Goal: Task Accomplishment & Management: Complete application form

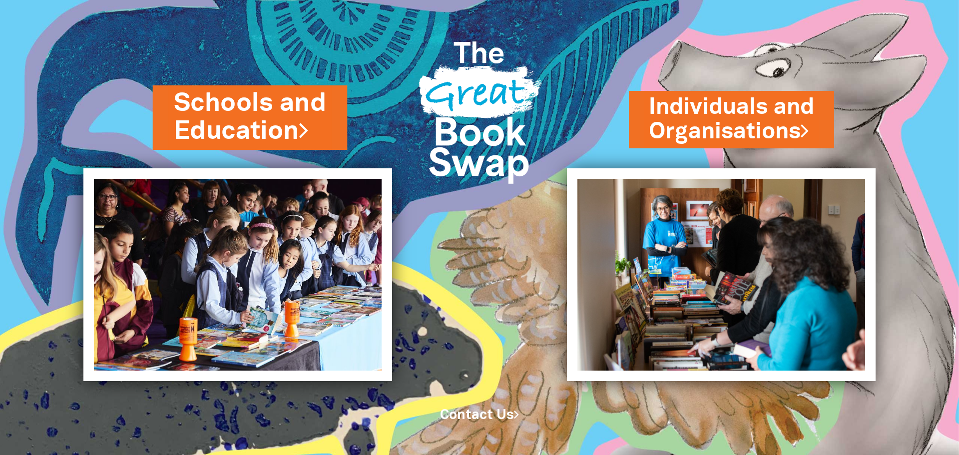
click at [258, 112] on link "Schools and Education" at bounding box center [250, 117] width 153 height 63
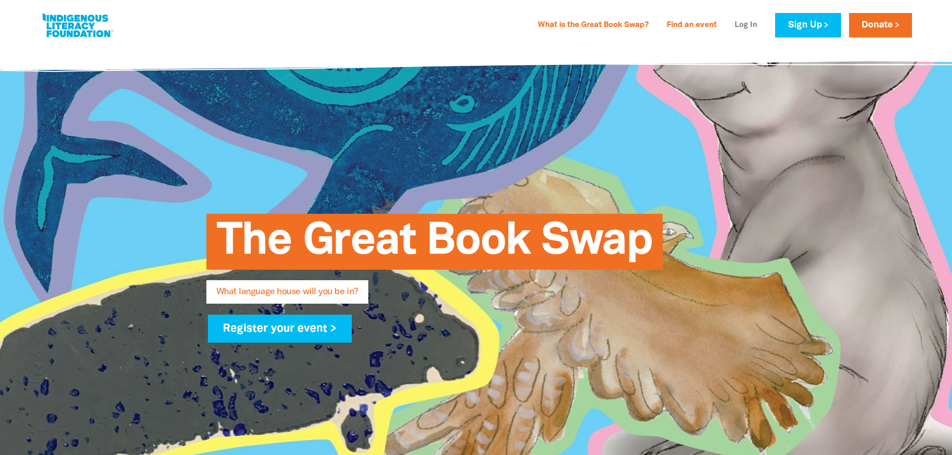
click at [742, 26] on link "Log In" at bounding box center [746, 25] width 34 height 16
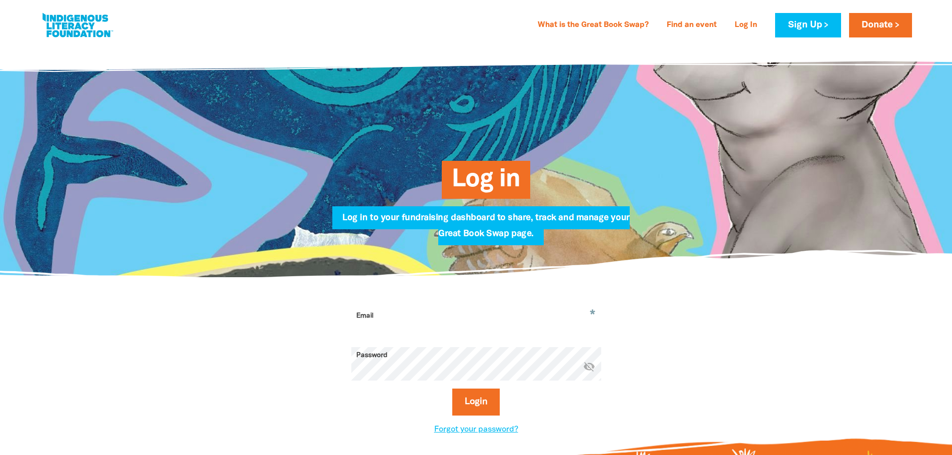
click at [381, 328] on input "Email" at bounding box center [476, 323] width 250 height 31
type input "[EMAIL_ADDRESS][DOMAIN_NAME]"
click at [475, 402] on button "Login" at bounding box center [475, 402] width 47 height 27
select select "early-learning"
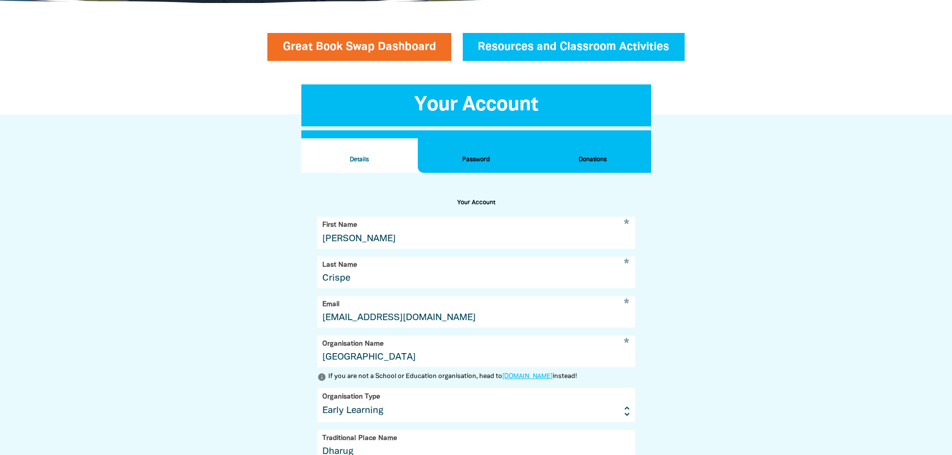
scroll to position [91, 0]
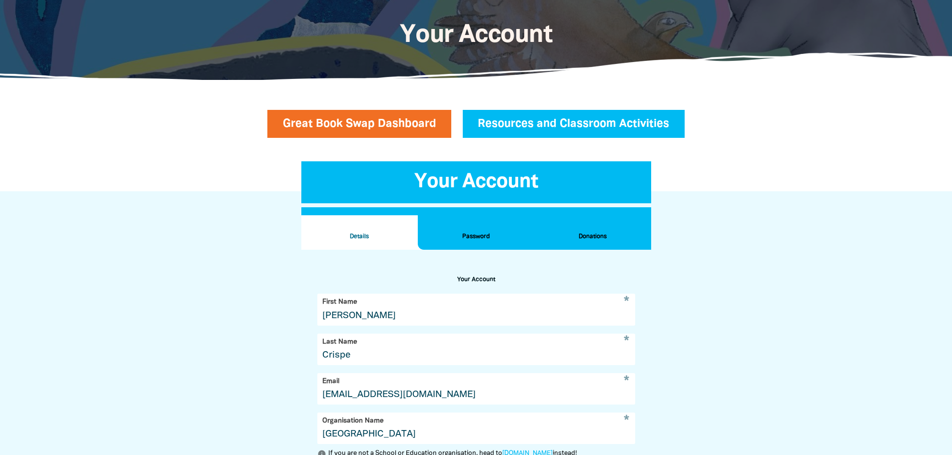
click at [597, 233] on h2 "Donations" at bounding box center [592, 236] width 100 height 11
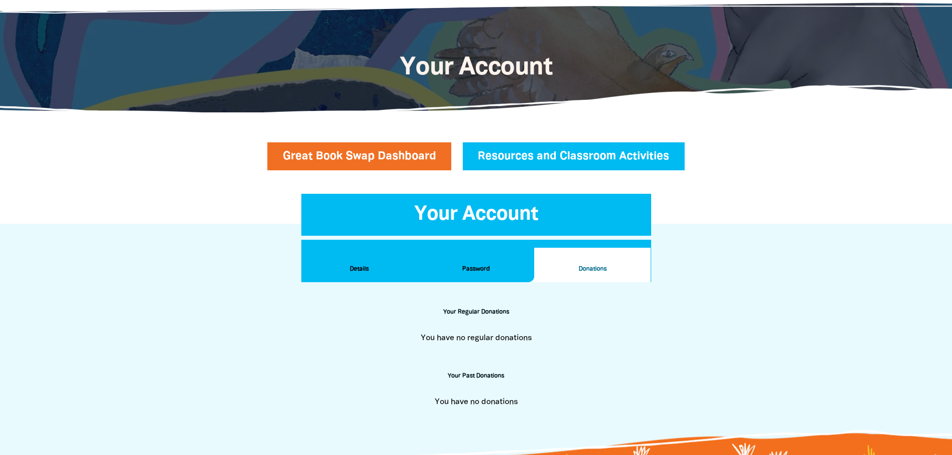
scroll to position [41, 0]
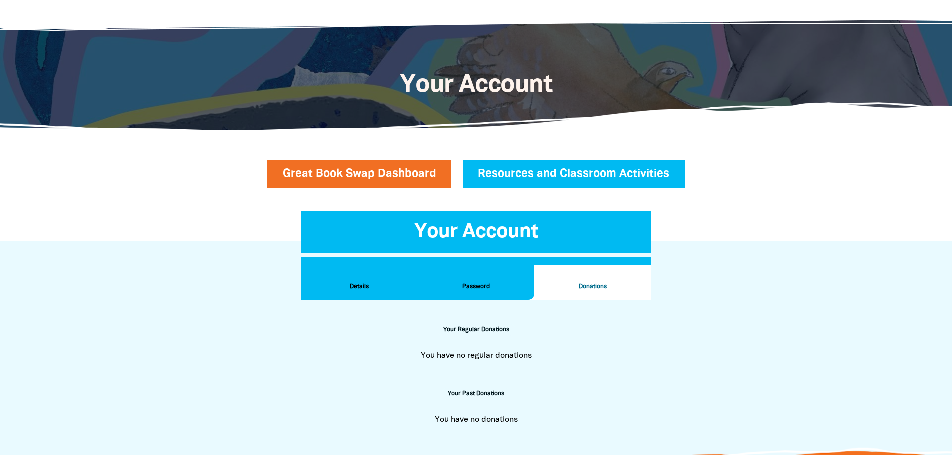
click at [359, 291] on h2 "Details" at bounding box center [359, 286] width 100 height 11
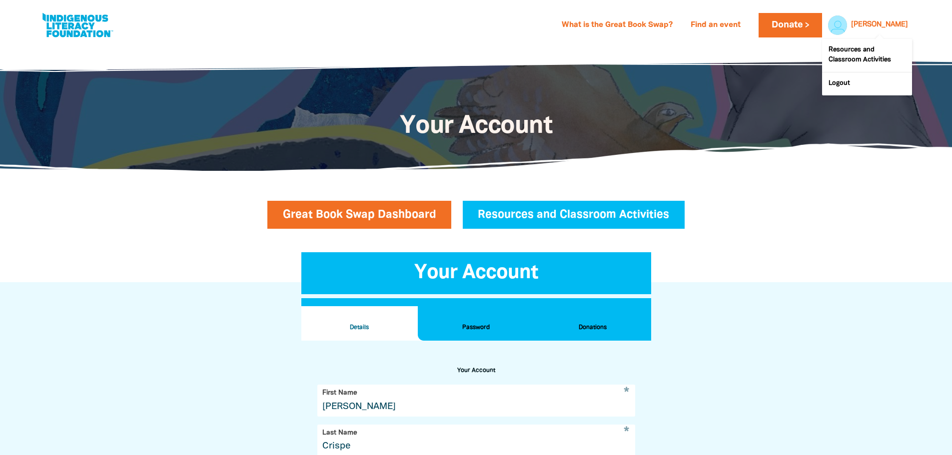
click at [847, 24] on div at bounding box center [835, 25] width 24 height 24
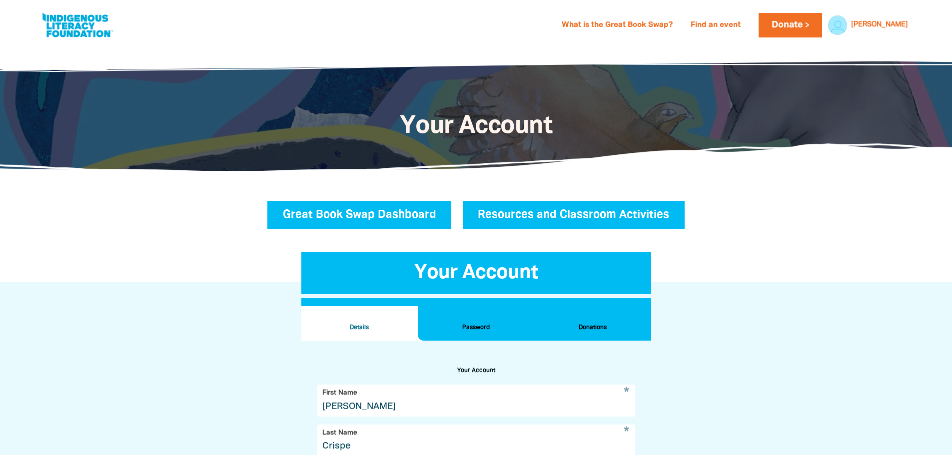
click at [342, 218] on link "Great Book Swap Dashboard" at bounding box center [359, 215] width 184 height 28
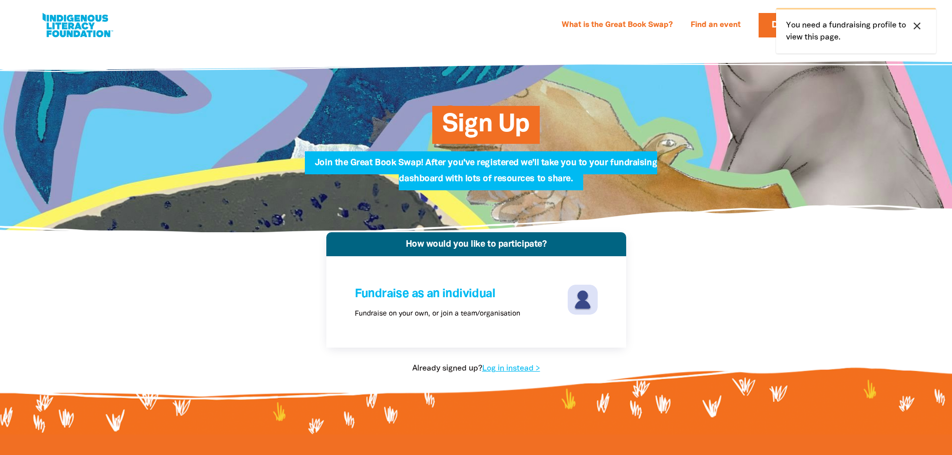
click at [916, 24] on icon "close" at bounding box center [917, 26] width 12 height 12
click at [822, 23] on link "Donate" at bounding box center [790, 25] width 63 height 24
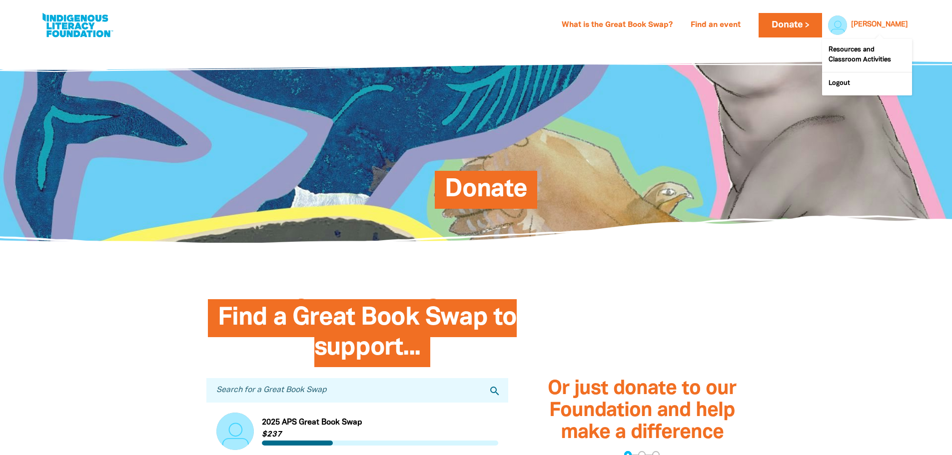
click at [847, 27] on div at bounding box center [835, 25] width 24 height 24
click at [847, 30] on div at bounding box center [835, 25] width 24 height 24
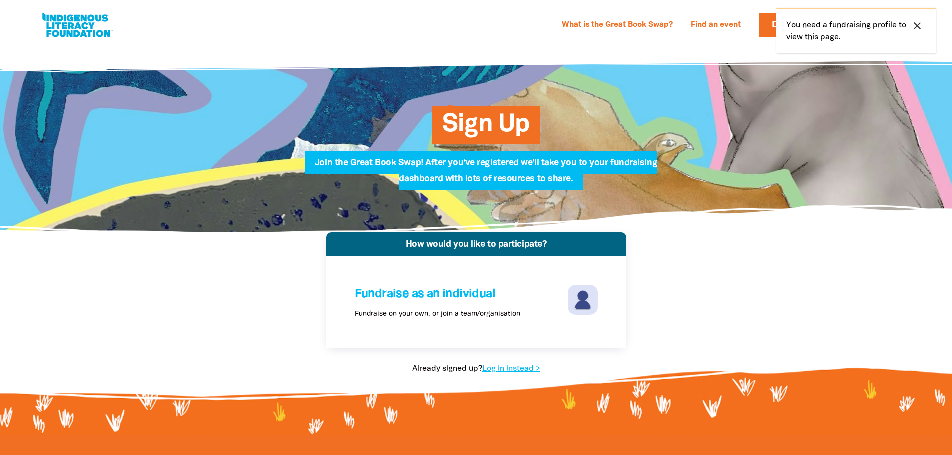
click at [914, 26] on icon "close" at bounding box center [917, 26] width 12 height 12
click at [500, 369] on link "Log in instead >" at bounding box center [511, 368] width 58 height 7
select select "early-learning"
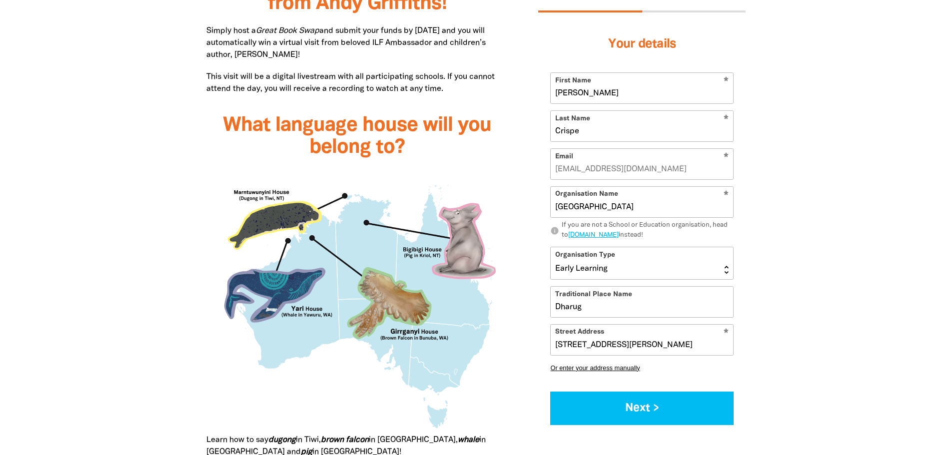
scroll to position [850, 0]
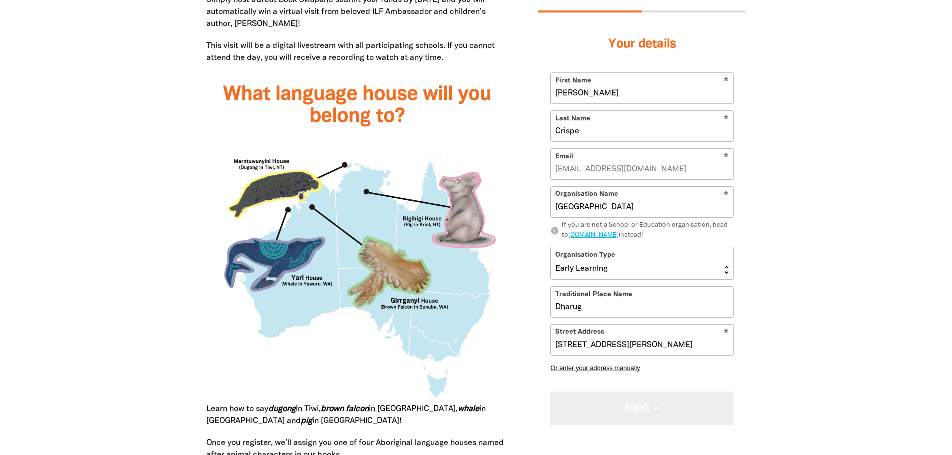
click at [636, 406] on button "Next >" at bounding box center [641, 407] width 183 height 33
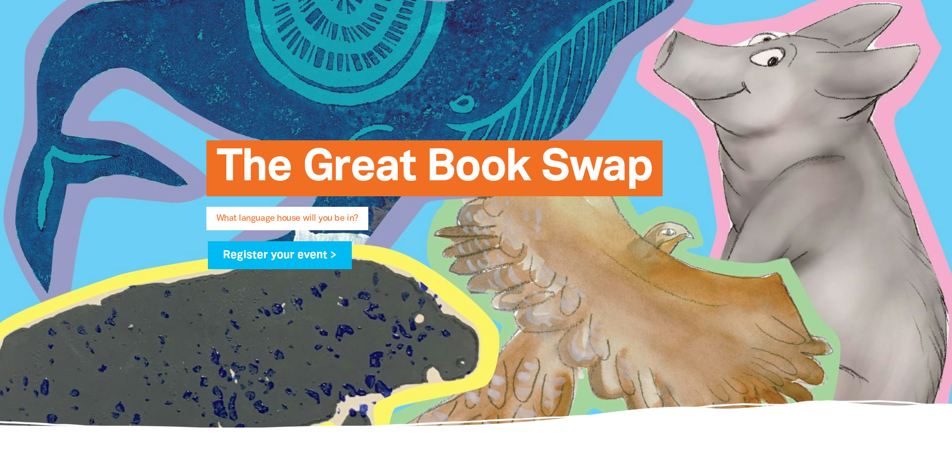
scroll to position [0, 0]
